Goal: Answer question/provide support: Share knowledge or assist other users

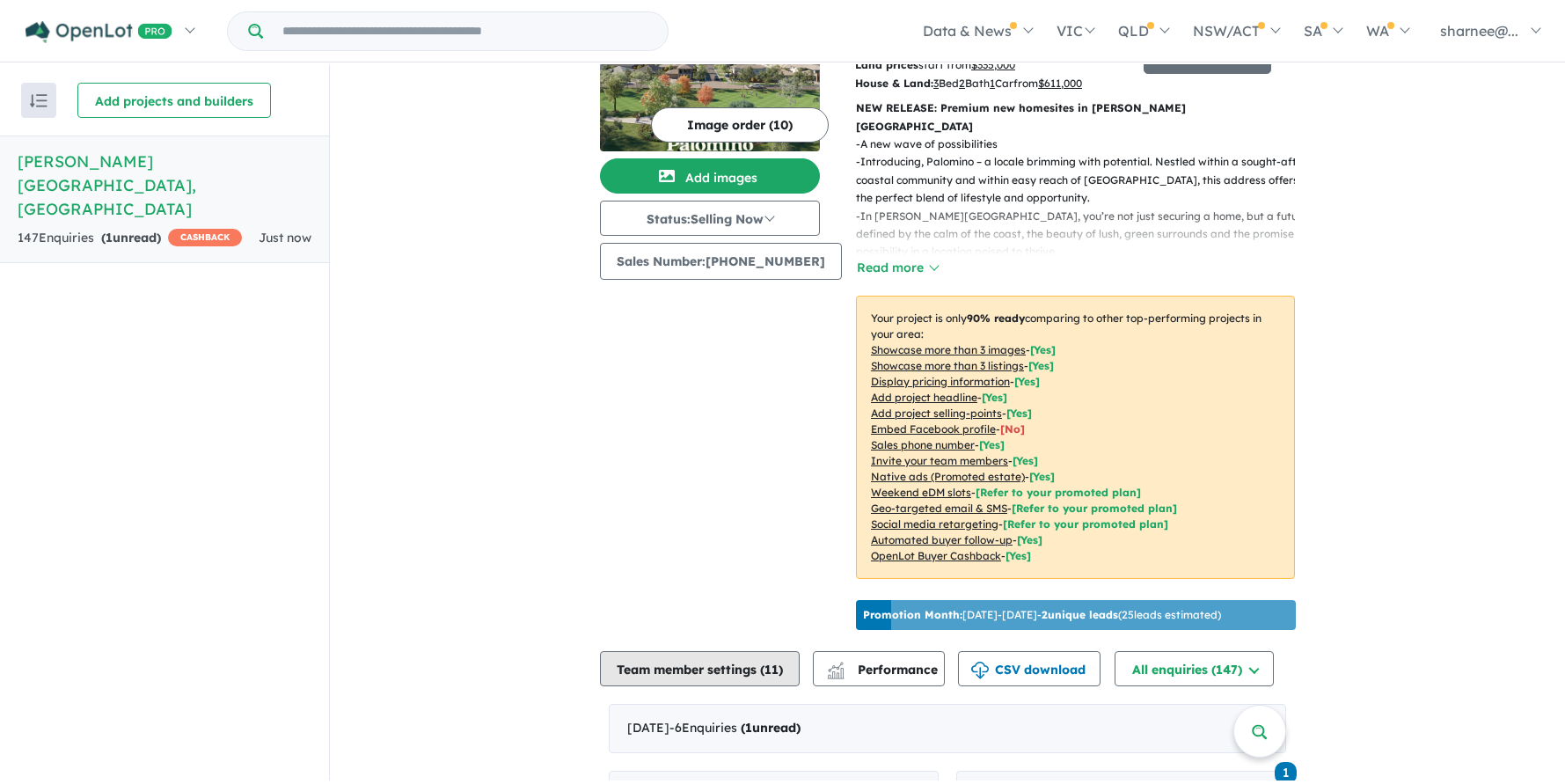
scroll to position [468, 0]
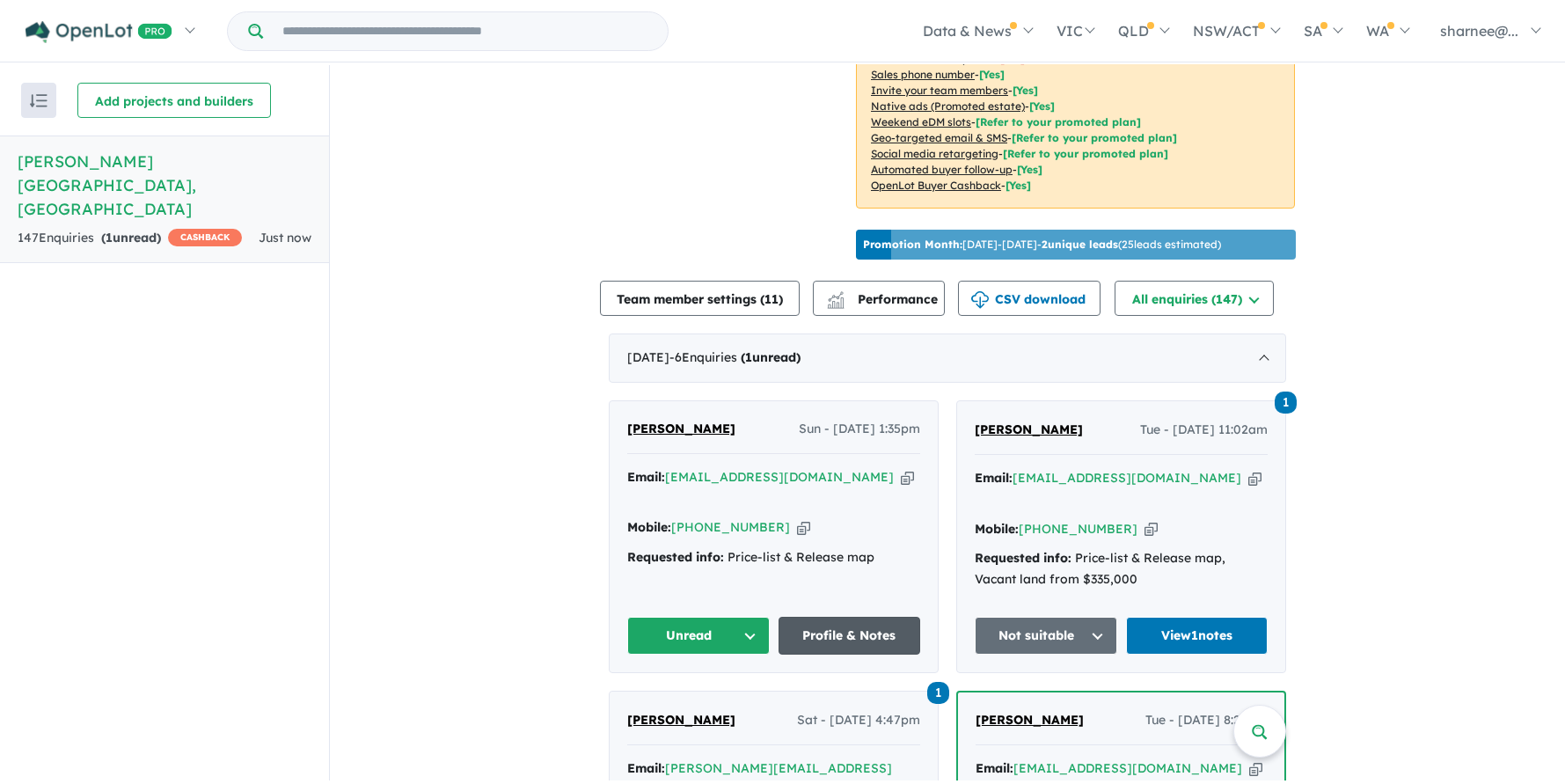
click at [841, 654] on link "Profile & Notes" at bounding box center [849, 635] width 142 height 38
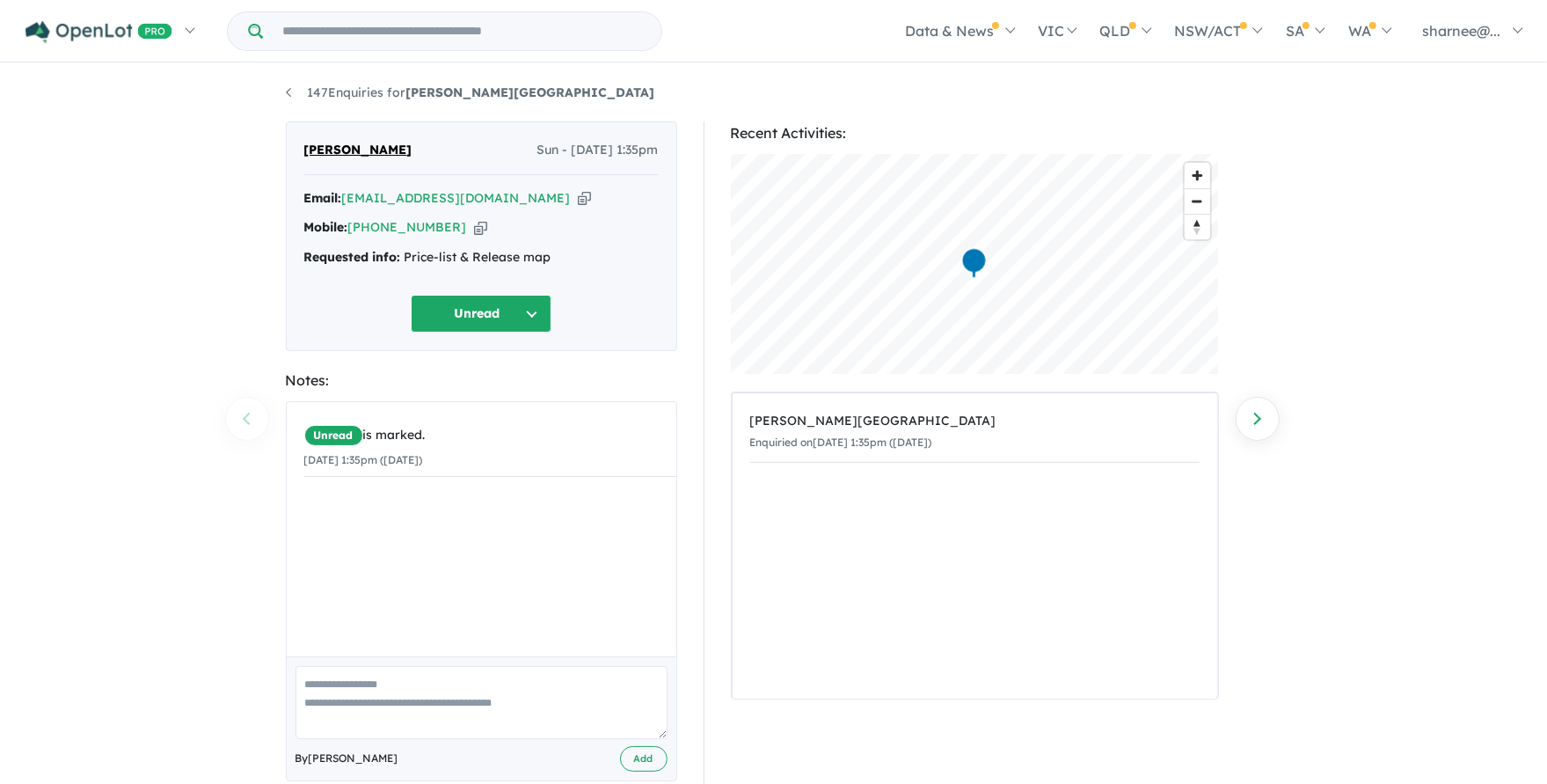
click at [552, 328] on button "Unread" at bounding box center [480, 313] width 140 height 38
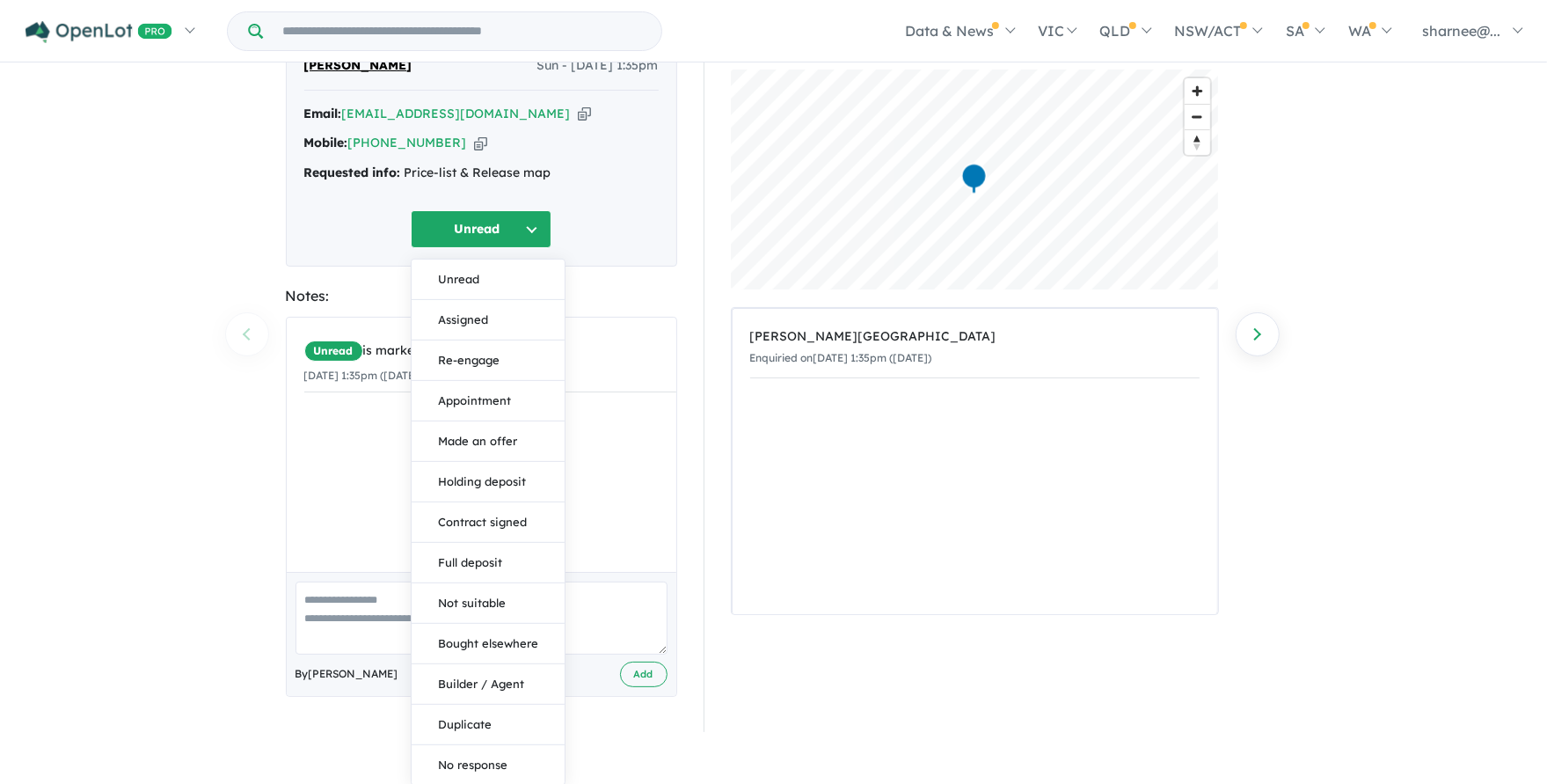
click at [517, 765] on button "No response" at bounding box center [488, 765] width 153 height 40
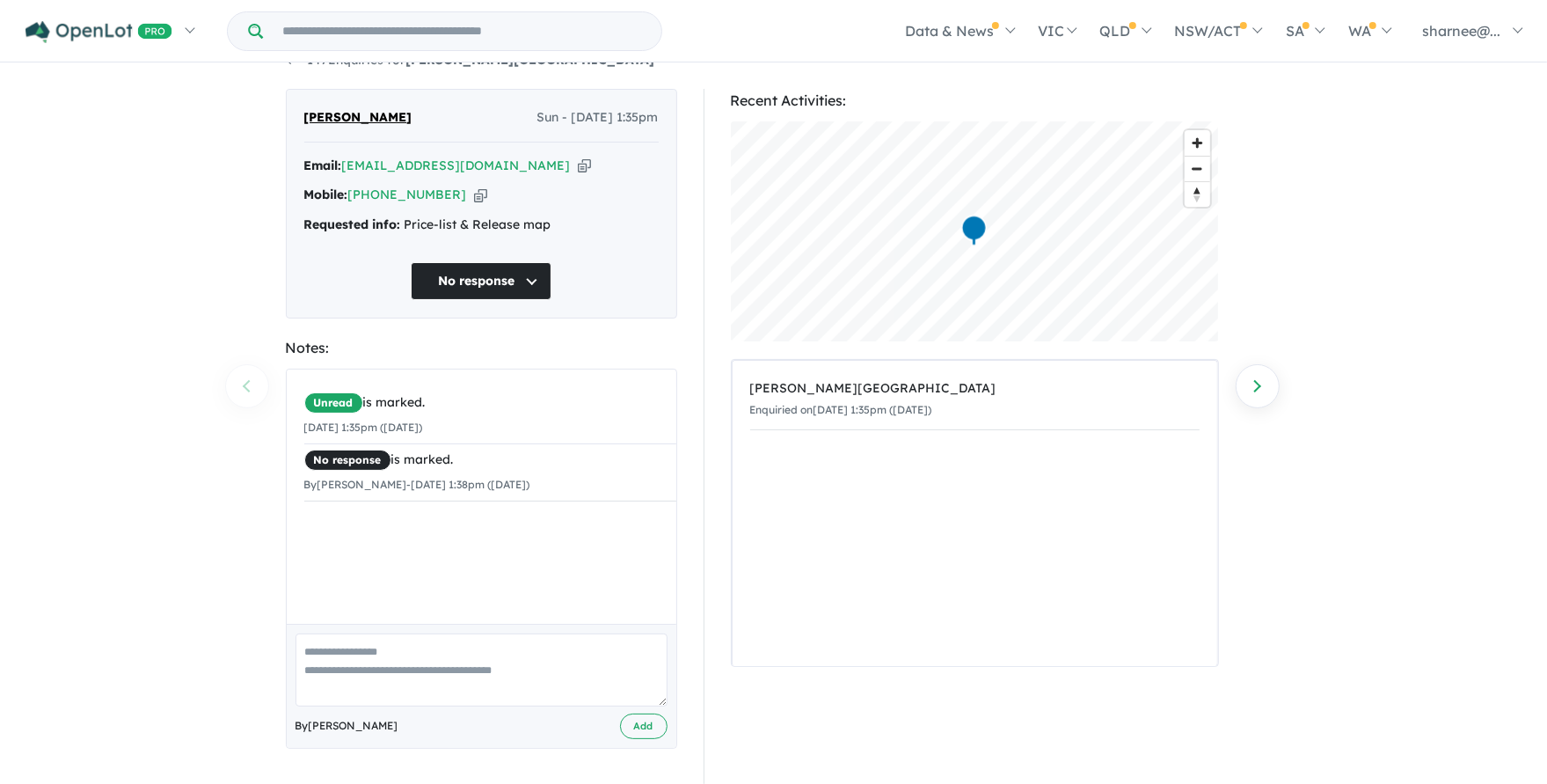
click at [457, 655] on textarea at bounding box center [481, 669] width 372 height 73
type textarea "**********"
click at [635, 727] on button "Add" at bounding box center [644, 726] width 47 height 25
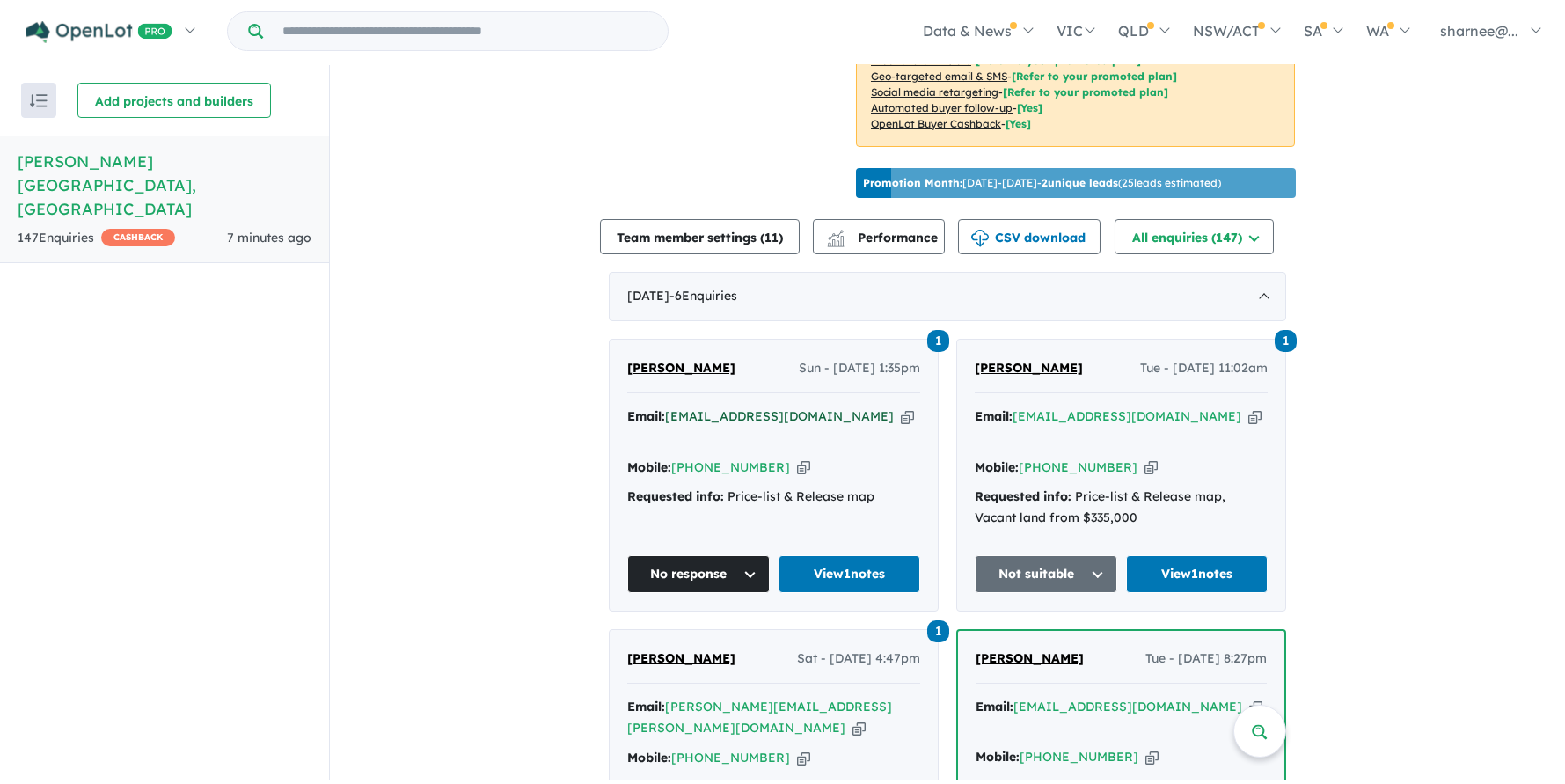
scroll to position [586, 0]
